Goal: Task Accomplishment & Management: Manage account settings

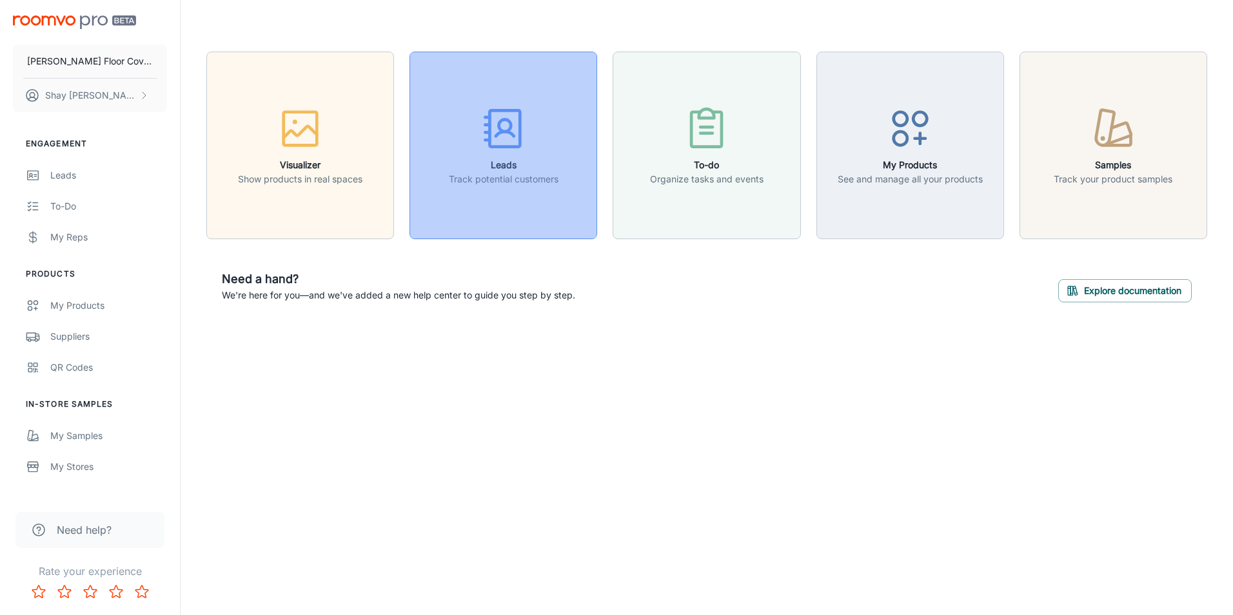
click at [502, 139] on icon "button" at bounding box center [503, 128] width 48 height 48
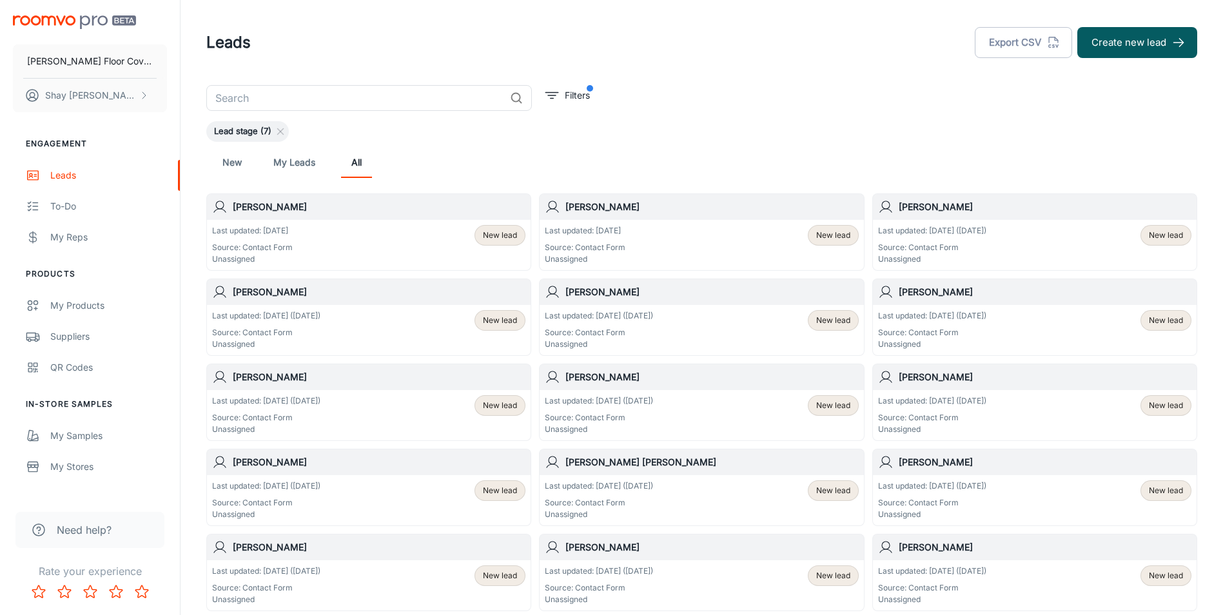
click at [986, 235] on p "Last updated: [DATE] ([DATE])" at bounding box center [932, 231] width 108 height 12
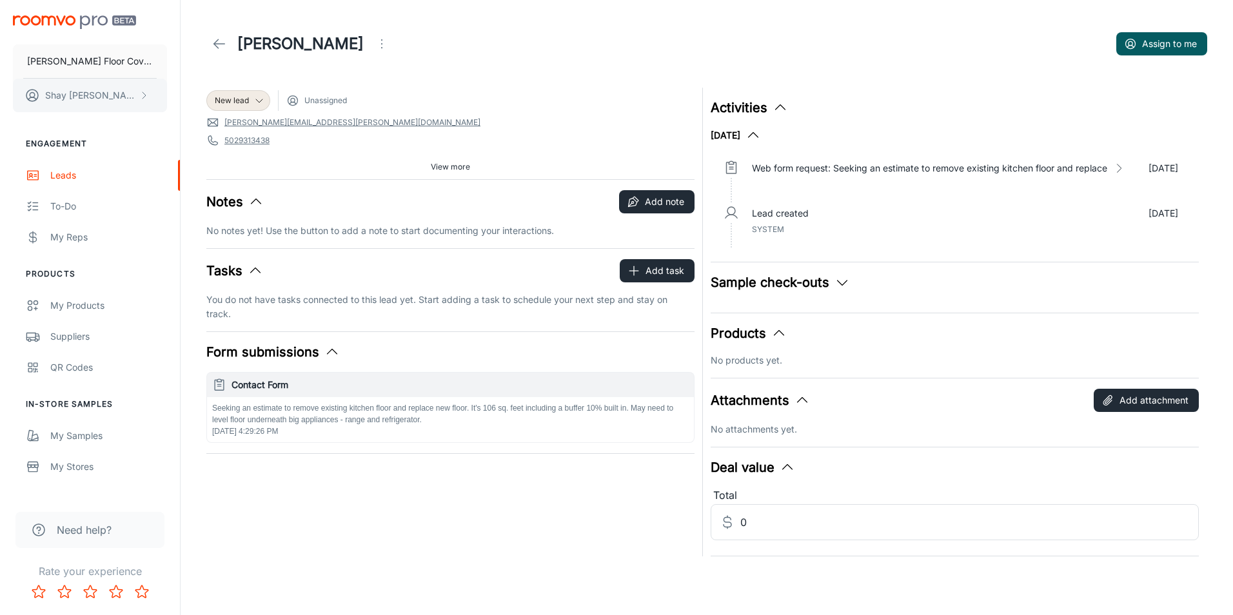
click at [106, 101] on p "[PERSON_NAME]" at bounding box center [90, 95] width 91 height 14
click at [176, 121] on li "Log out" at bounding box center [201, 117] width 69 height 22
